Goal: Transaction & Acquisition: Purchase product/service

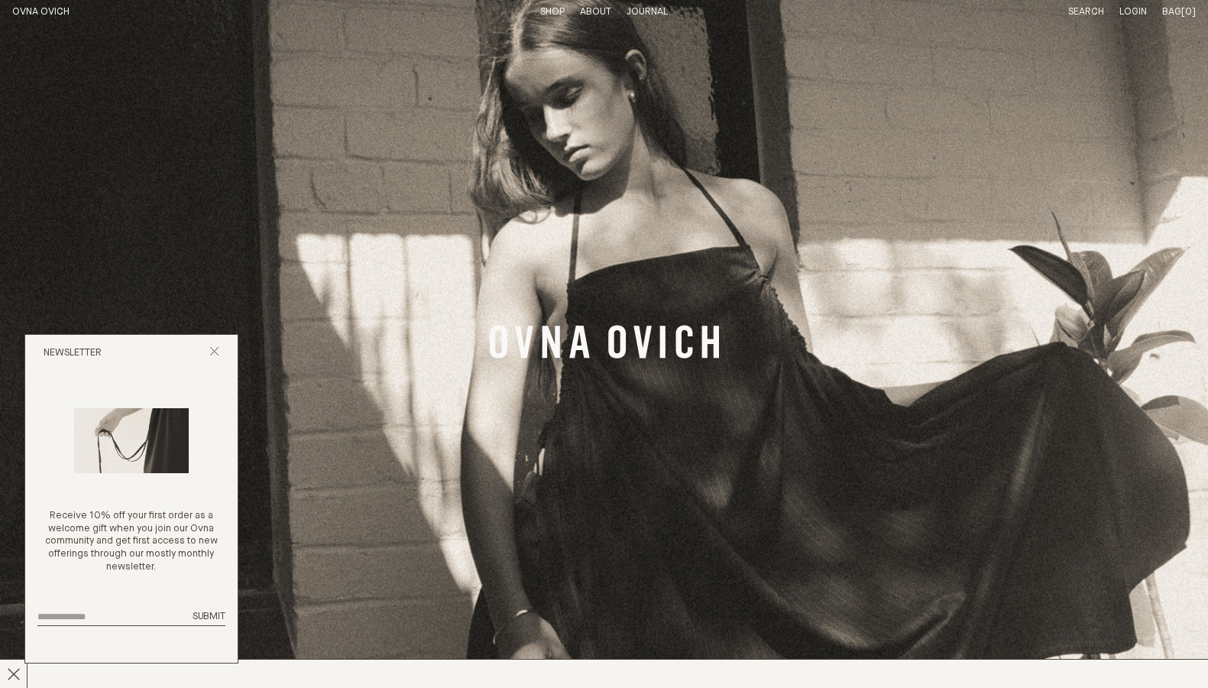
click at [549, 10] on link "Shop" at bounding box center [552, 12] width 24 height 10
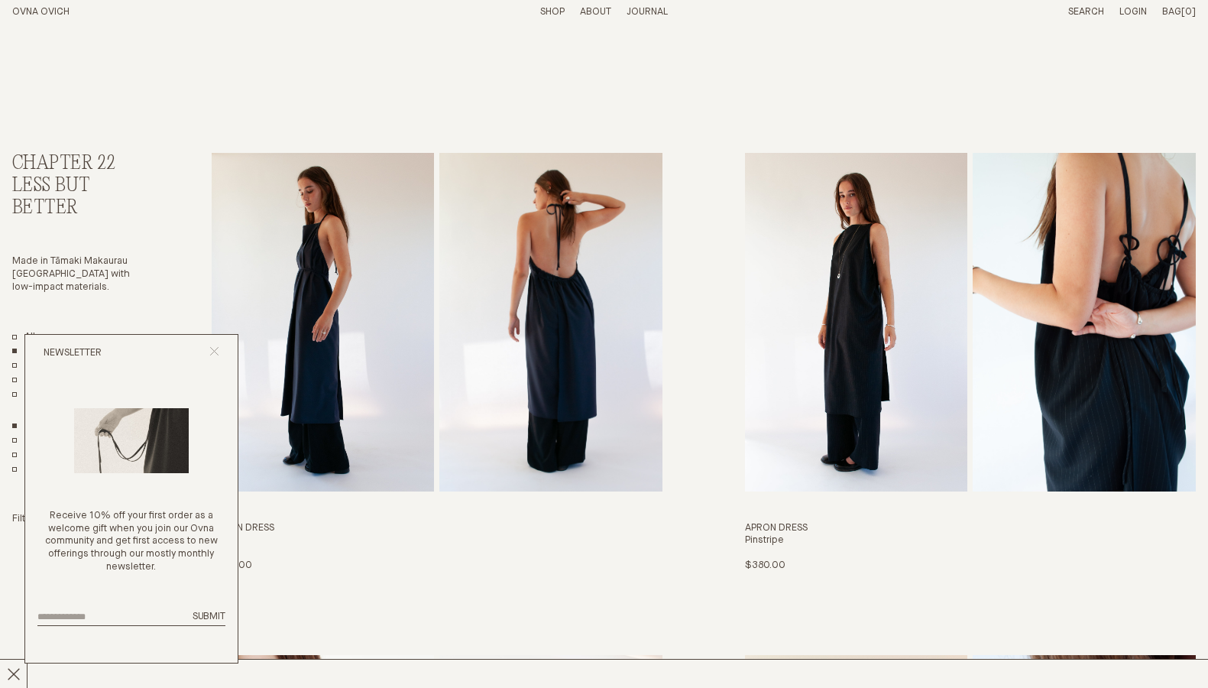
click at [212, 351] on icon "Close popup" at bounding box center [214, 351] width 10 height 10
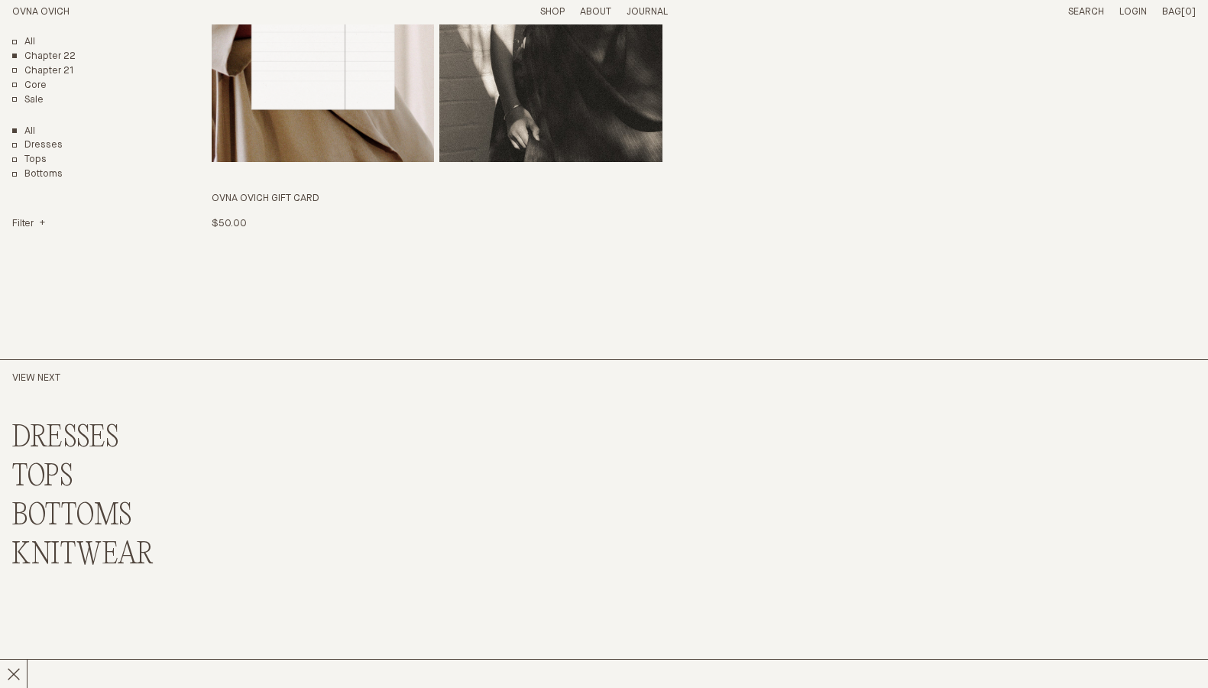
scroll to position [3845, 0]
click at [37, 421] on link "DRESSES" at bounding box center [65, 437] width 107 height 33
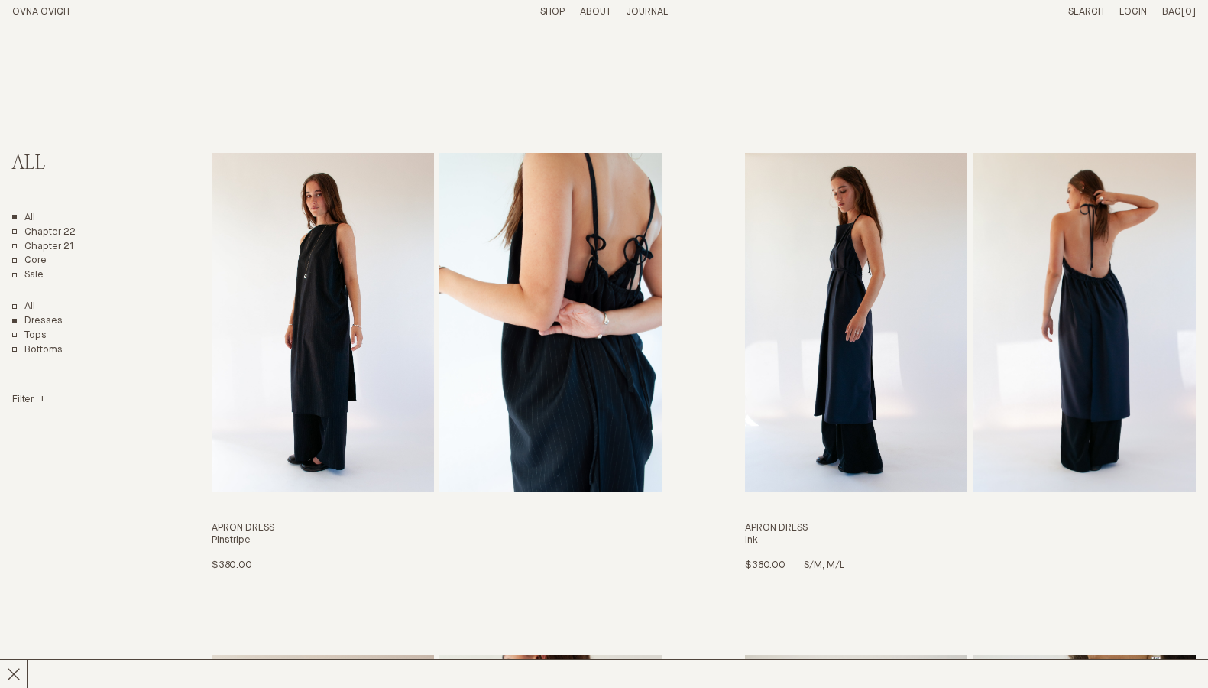
click at [827, 385] on img "Apron Dress" at bounding box center [856, 322] width 223 height 339
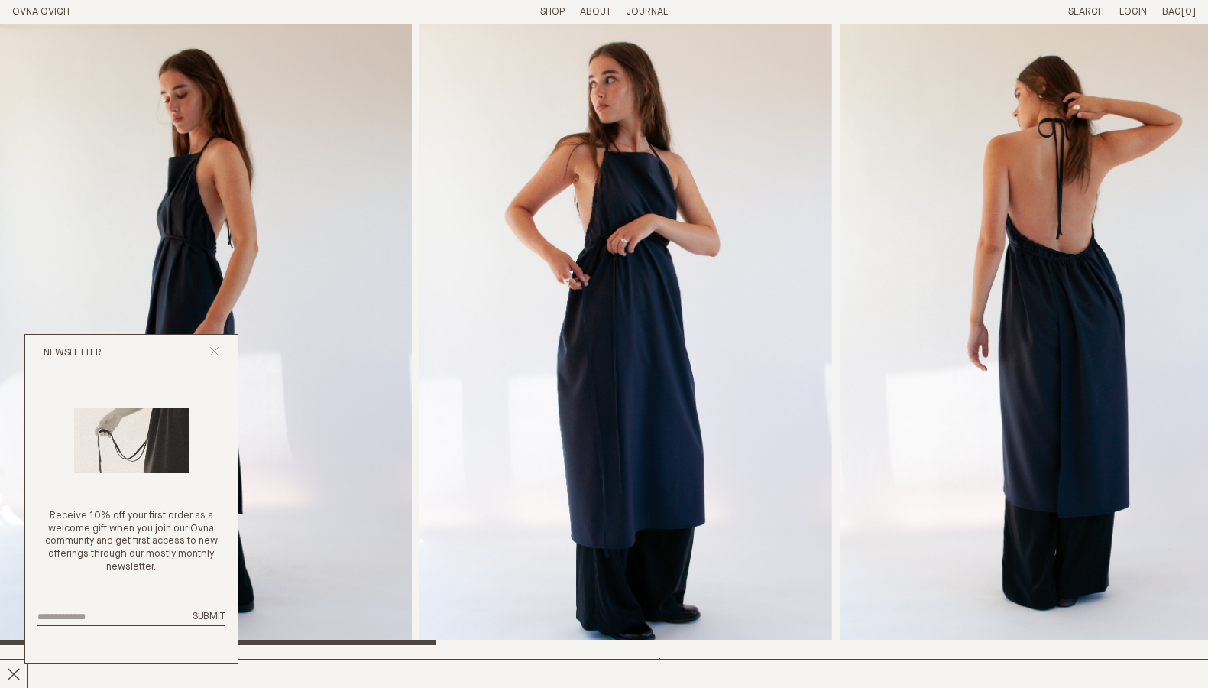
click at [212, 352] on icon "Close popup" at bounding box center [214, 351] width 10 height 10
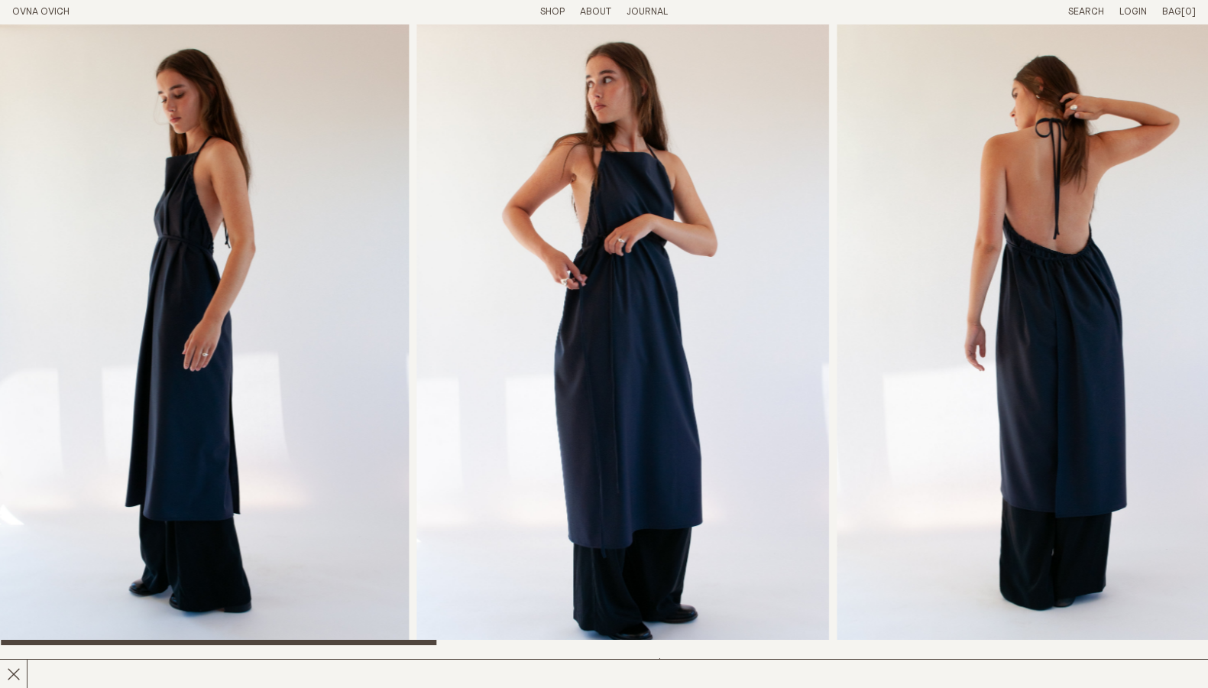
click at [582, 324] on img "2 / 8" at bounding box center [623, 334] width 412 height 620
